Goal: Navigation & Orientation: Find specific page/section

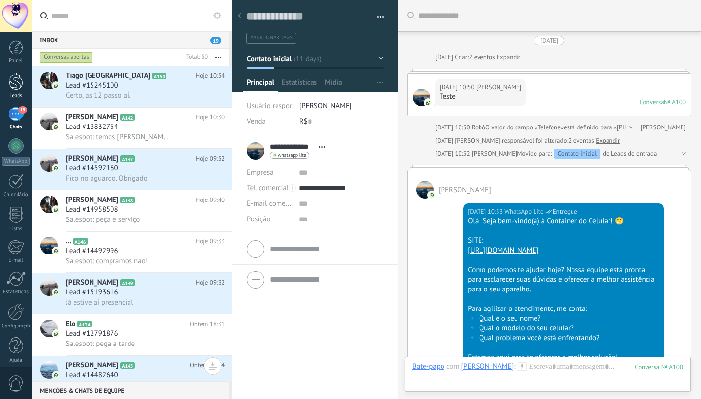
click at [17, 82] on div at bounding box center [16, 81] width 15 height 18
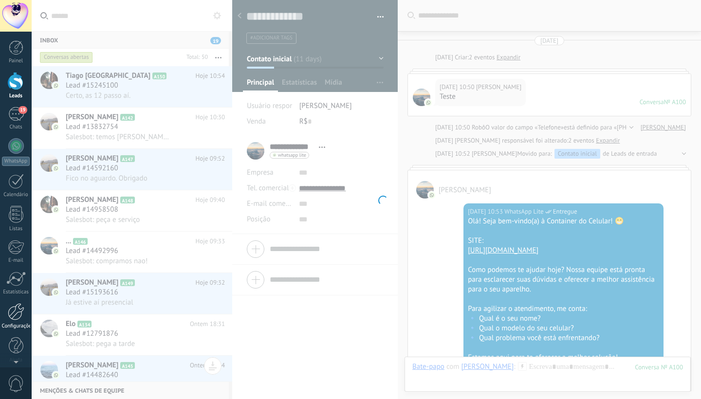
click at [14, 322] on link "Configurações" at bounding box center [16, 316] width 32 height 26
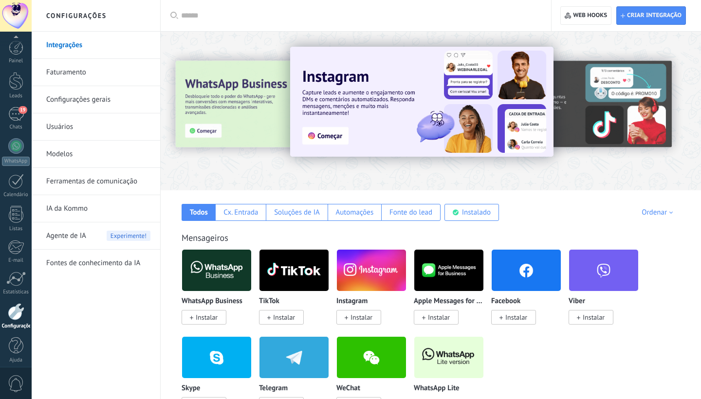
scroll to position [6, 0]
drag, startPoint x: 173, startPoint y: 171, endPoint x: 166, endPoint y: 214, distance: 43.4
drag, startPoint x: 163, startPoint y: 231, endPoint x: 143, endPoint y: 246, distance: 24.6
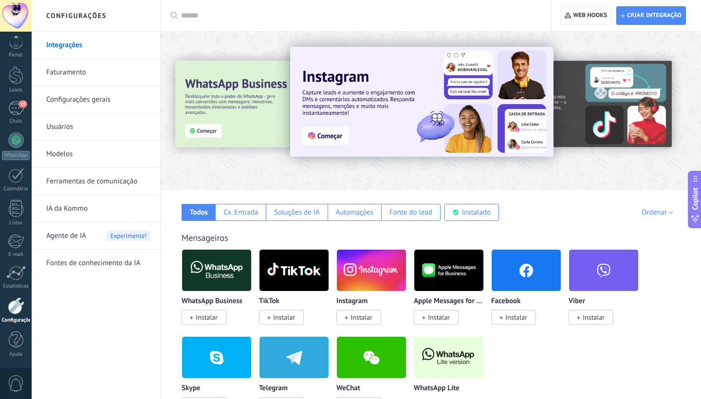
drag, startPoint x: 118, startPoint y: 283, endPoint x: 97, endPoint y: 274, distance: 23.3
click at [97, 274] on div "Integrações Faturamento Configurações gerais Usuários Modelos Ferramentas de co…" at bounding box center [96, 216] width 129 height 368
click at [15, 382] on span "0" at bounding box center [16, 383] width 17 height 17
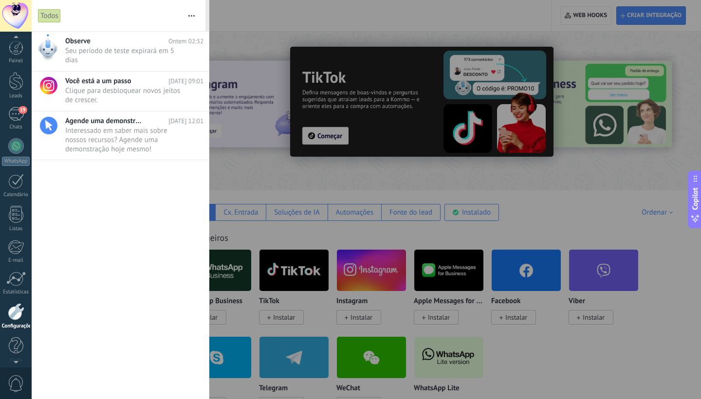
scroll to position [6, 0]
click at [17, 350] on link "Ajuda" at bounding box center [16, 345] width 32 height 26
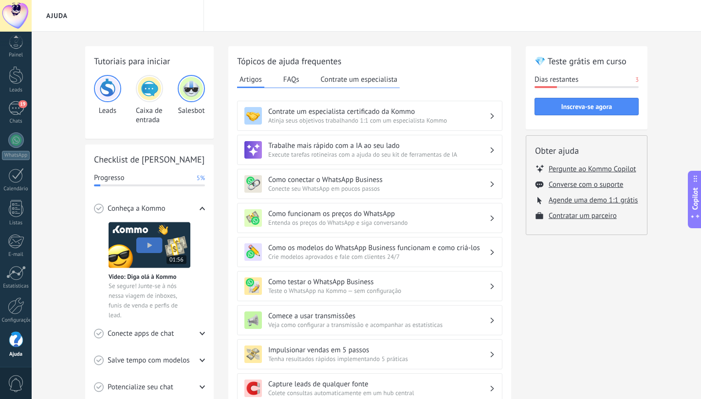
click at [22, 16] on div at bounding box center [16, 16] width 32 height 32
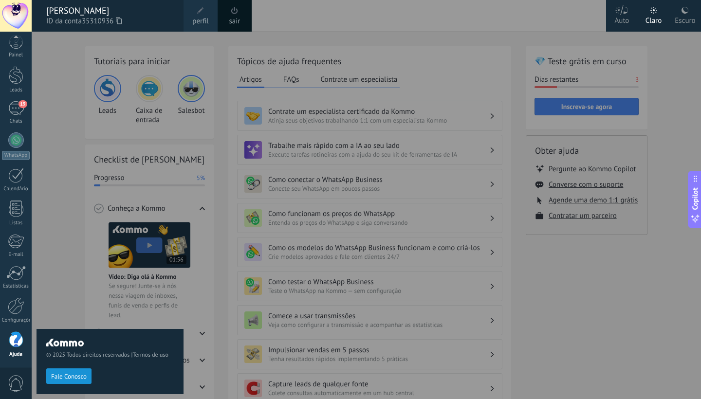
click at [228, 17] on div "sair" at bounding box center [235, 16] width 34 height 32
